Goal: Check status: Check status

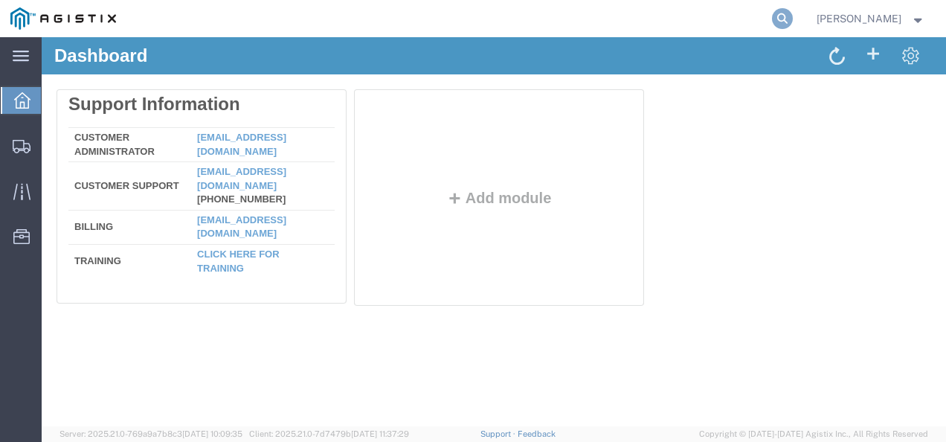
click at [793, 16] on icon at bounding box center [782, 18] width 21 height 21
paste input "57124821"
type input "57124821"
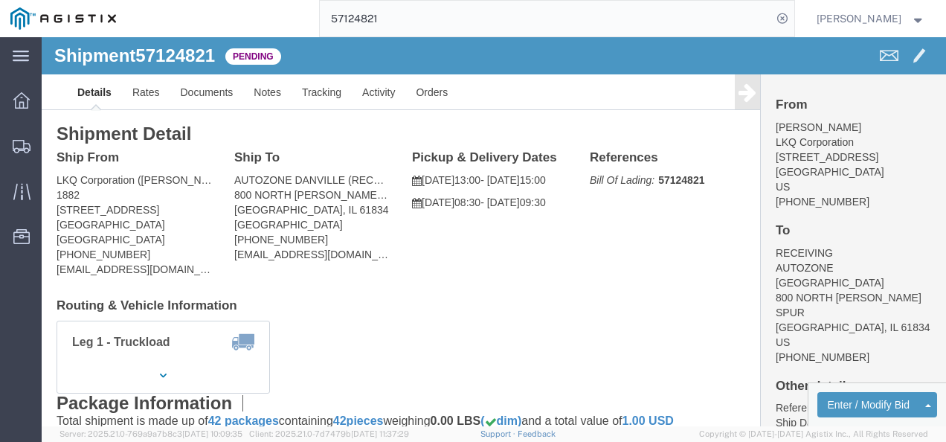
click h4 "Routing & Vehicle Information"
drag, startPoint x: 544, startPoint y: 262, endPoint x: 279, endPoint y: 146, distance: 289.0
click div "Shipment Detail Ship From LKQ Corporation ([PERSON_NAME]) 1882 [STREET_ADDRESS]…"
click link "Rates"
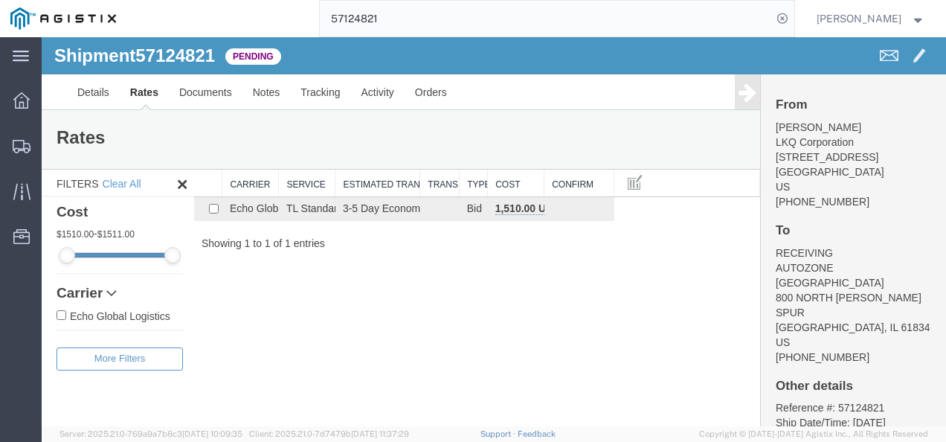
click at [512, 314] on div "Shipment 57124821 1 of 1 Pending Details Rates Documents Notes Tracking Activit…" at bounding box center [494, 231] width 904 height 389
click at [82, 89] on link "Details" at bounding box center [93, 92] width 53 height 36
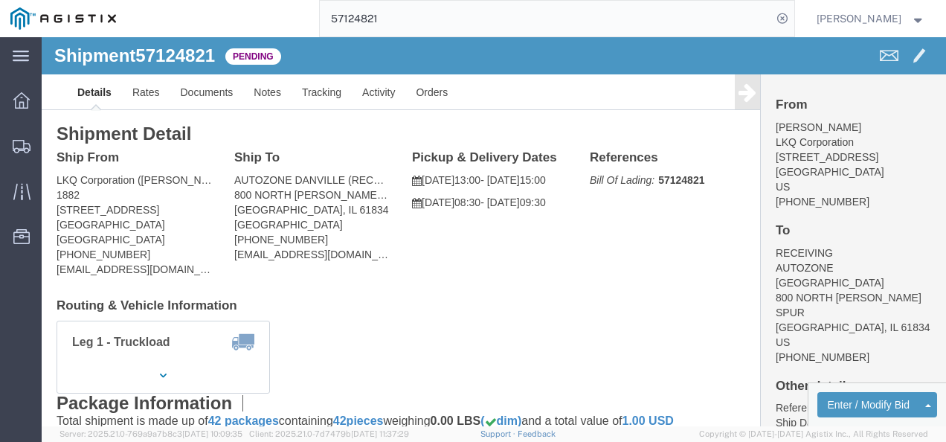
click div "Leg 1 - Truckload Vehicle 1: Standard Dry Van (53 Feet) Number of trucks: 1"
click div "Shipment Detail Ship From LKQ Corporation ([PERSON_NAME]) 1882 [STREET_ADDRESS]…"
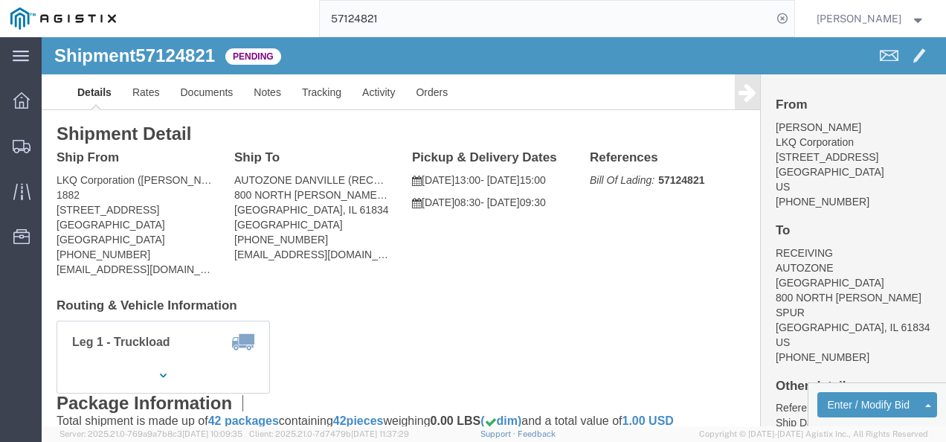
click div "Leg 1 - Truckload Vehicle 1: Standard Dry Van (53 Feet) Number of trucks: 1"
click div "Shipment Detail Ship From LKQ Corporation ([PERSON_NAME]) 1882 [STREET_ADDRESS]…"
drag, startPoint x: 480, startPoint y: 291, endPoint x: 74, endPoint y: 128, distance: 438.1
click div "Leg 1 - Truckload Vehicle 1: Standard Dry Van (53 Feet) Number of trucks: 1"
click at [51, 146] on span "Shipments" at bounding box center [46, 146] width 10 height 30
